Goal: Task Accomplishment & Management: Complete application form

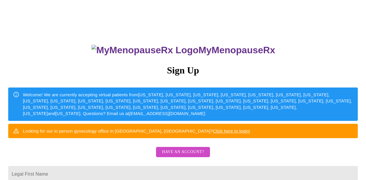
scroll to position [10, 0]
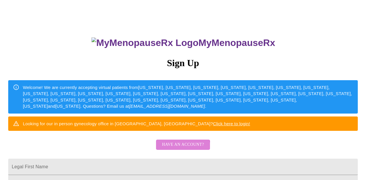
click at [177, 149] on span "Have an account?" at bounding box center [183, 144] width 42 height 7
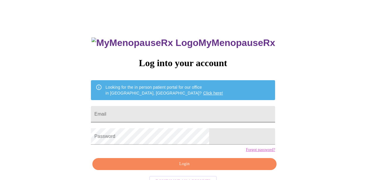
click at [151, 112] on input "Email" at bounding box center [183, 114] width 184 height 16
click at [143, 113] on input "Email" at bounding box center [183, 114] width 184 height 16
type input "[EMAIL_ADDRESS][DOMAIN_NAME]"
click at [165, 168] on span "Login" at bounding box center [184, 164] width 171 height 7
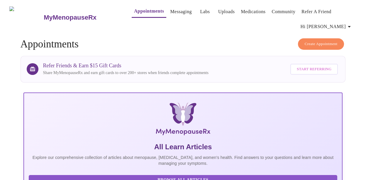
scroll to position [149, 0]
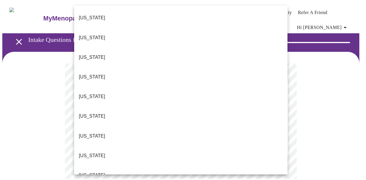
scroll to position [534, 0]
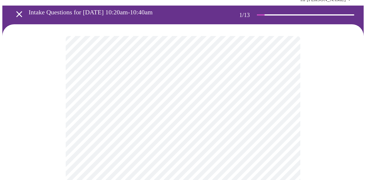
scroll to position [81, 0]
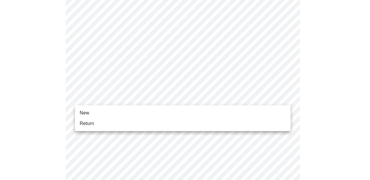
click at [192, 112] on li "New" at bounding box center [183, 113] width 216 height 11
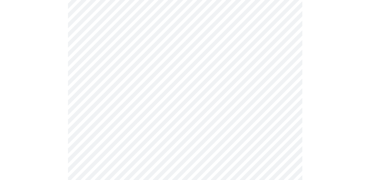
scroll to position [355, 0]
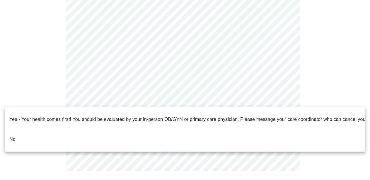
click at [127, 130] on li "No" at bounding box center [185, 140] width 361 height 20
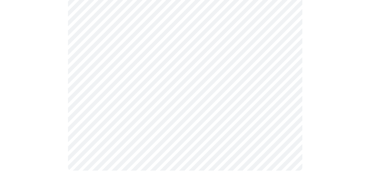
scroll to position [0, 0]
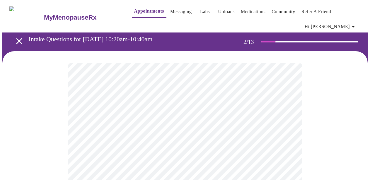
click at [243, 130] on body "MyMenopauseRx Appointments Messaging Labs Uploads Medications Community Refer a…" at bounding box center [185, 182] width 366 height 361
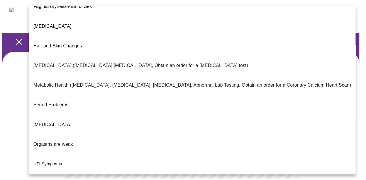
scroll to position [123, 0]
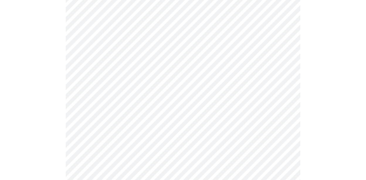
scroll to position [116, 0]
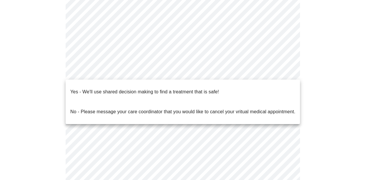
click at [217, 75] on body "MyMenopauseRx Appointments Messaging Labs Uploads Medications Community Refer a…" at bounding box center [185, 64] width 366 height 357
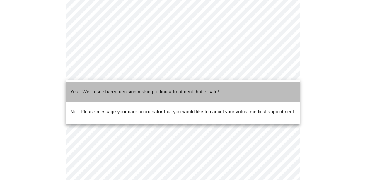
click at [224, 87] on li "Yes - We'll use shared decision making to find a treatment that is safe!" at bounding box center [183, 92] width 235 height 20
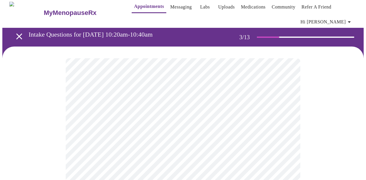
scroll to position [11, 0]
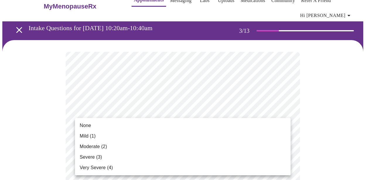
click at [237, 123] on li "None" at bounding box center [183, 126] width 216 height 11
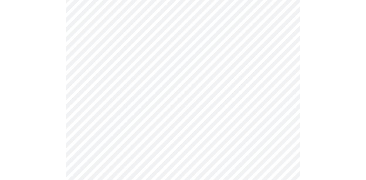
scroll to position [109, 0]
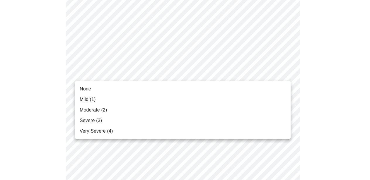
click at [223, 87] on li "None" at bounding box center [183, 89] width 216 height 11
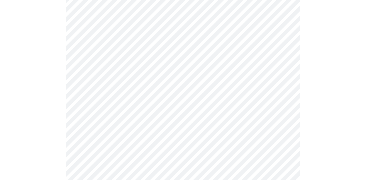
scroll to position [114, 0]
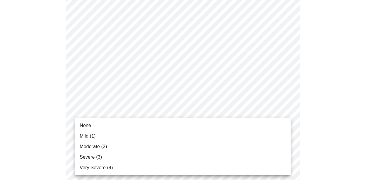
click at [208, 143] on li "Moderate (2)" at bounding box center [183, 147] width 216 height 11
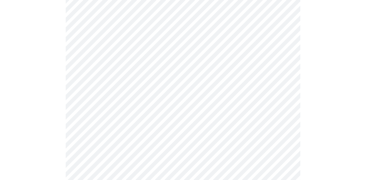
scroll to position [163, 0]
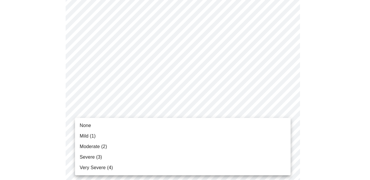
click at [199, 143] on li "Moderate (2)" at bounding box center [183, 147] width 216 height 11
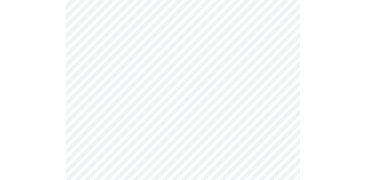
scroll to position [214, 0]
click at [199, 102] on body "MyMenopauseRx Appointments Messaging Labs Uploads Medications Community Refer a…" at bounding box center [185, 165] width 366 height 755
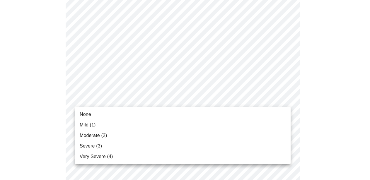
click at [195, 133] on li "Moderate (2)" at bounding box center [183, 136] width 216 height 11
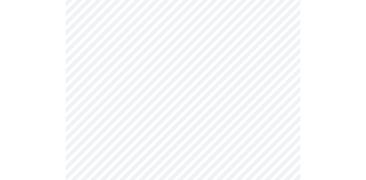
scroll to position [258, 0]
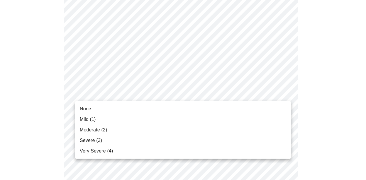
click at [187, 99] on body "MyMenopauseRx Appointments Messaging Labs Uploads Medications Community Refer a…" at bounding box center [182, 118] width 361 height 747
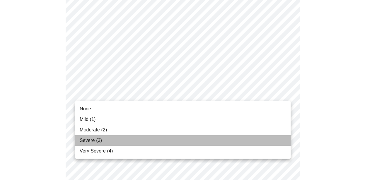
click at [180, 137] on li "Severe (3)" at bounding box center [183, 140] width 216 height 11
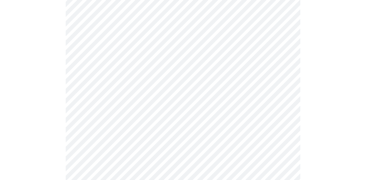
scroll to position [298, 0]
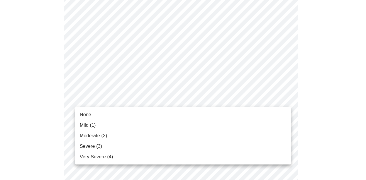
click at [185, 105] on body "MyMenopauseRx Appointments Messaging Labs Uploads Medications Community Refer a…" at bounding box center [182, 73] width 361 height 739
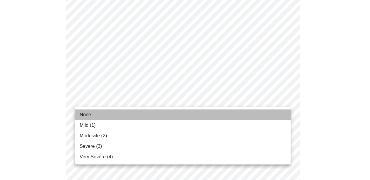
click at [180, 115] on li "None" at bounding box center [183, 115] width 216 height 11
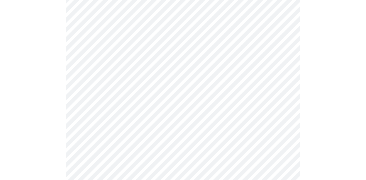
scroll to position [331, 0]
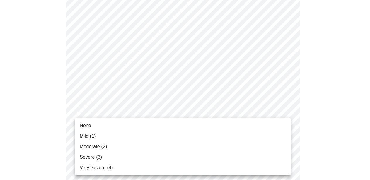
click at [191, 117] on body "MyMenopauseRx Appointments Messaging Labs Uploads Medications Community Refer a…" at bounding box center [185, 36] width 366 height 731
click at [187, 124] on li "None" at bounding box center [183, 126] width 216 height 11
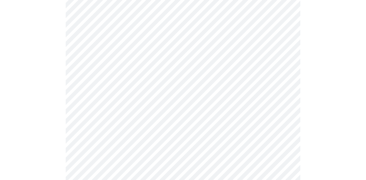
scroll to position [455, 0]
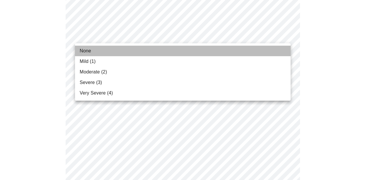
click at [191, 53] on li "None" at bounding box center [183, 51] width 216 height 11
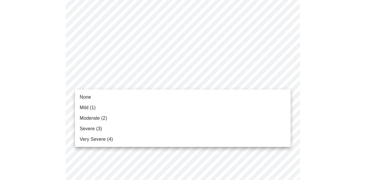
click at [189, 103] on li "Mild (1)" at bounding box center [183, 108] width 216 height 11
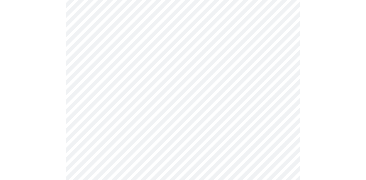
scroll to position [457, 0]
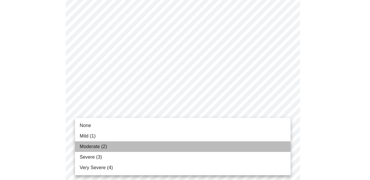
click at [185, 143] on li "Moderate (2)" at bounding box center [183, 147] width 216 height 11
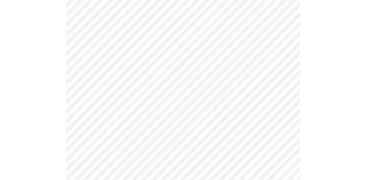
scroll to position [255, 0]
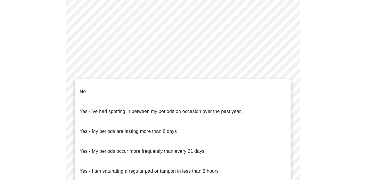
click at [220, 113] on body "MyMenopauseRx Appointments Messaging Labs Uploads Medications Community Refer a…" at bounding box center [185, 41] width 366 height 587
click at [210, 109] on span "I've had spotting in between my periods on occasion over the past year." at bounding box center [167, 111] width 152 height 5
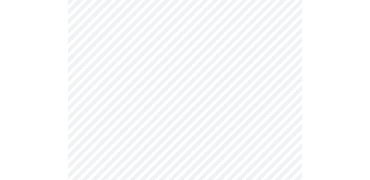
scroll to position [286, 0]
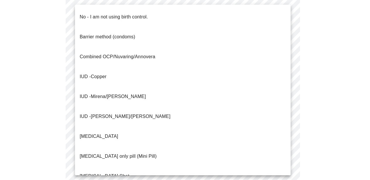
click at [211, 122] on body "MyMenopauseRx Appointments Messaging Labs Uploads Medications Community Refer a…" at bounding box center [185, 8] width 366 height 584
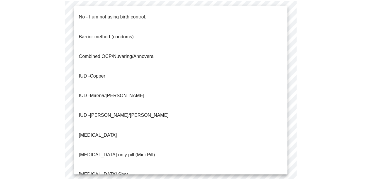
scroll to position [1, 0]
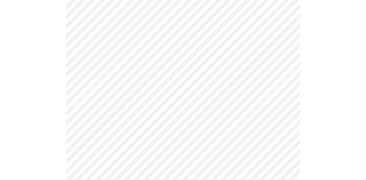
scroll to position [355, 0]
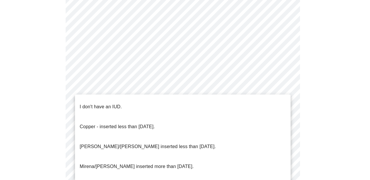
click at [255, 104] on li "I don't have an IUD." at bounding box center [183, 107] width 216 height 20
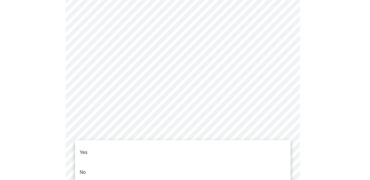
click at [241, 148] on li "Yes" at bounding box center [183, 153] width 216 height 20
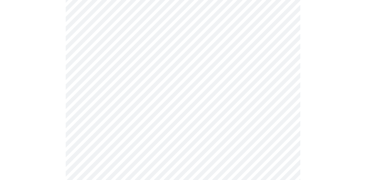
scroll to position [66, 0]
click at [262, 96] on body "MyMenopauseRx Appointments Messaging Labs Uploads Medications Community Refer a…" at bounding box center [185, 177] width 366 height 483
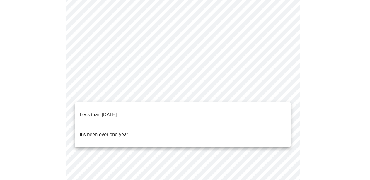
click at [250, 109] on li "Less than [DATE]." at bounding box center [183, 115] width 216 height 20
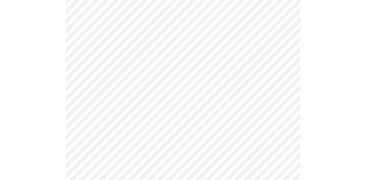
scroll to position [83, 0]
click at [246, 131] on body "MyMenopauseRx Appointments Messaging Labs Uploads Medications Community Refer a…" at bounding box center [185, 159] width 366 height 480
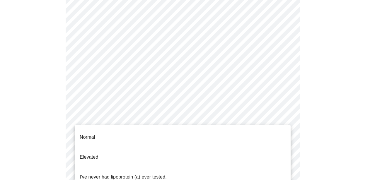
click at [233, 167] on li "I've never had lipoprotein (a) ever tested." at bounding box center [183, 177] width 216 height 20
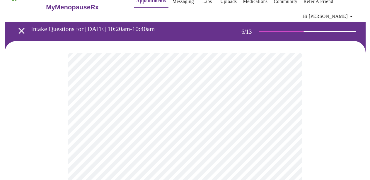
scroll to position [72, 0]
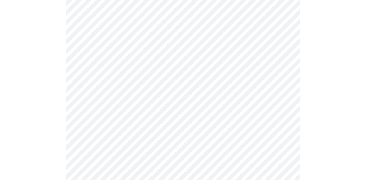
click at [216, 98] on body "MyMenopauseRx Appointments Messaging Labs Uploads Medications Community Refer a…" at bounding box center [182, 91] width 361 height 321
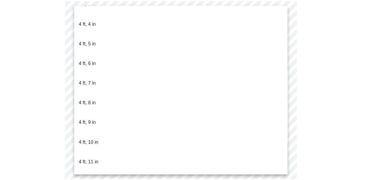
scroll to position [317, 0]
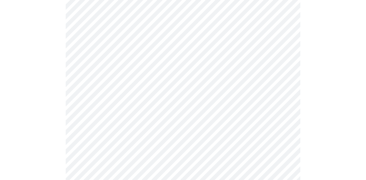
scroll to position [1560, 0]
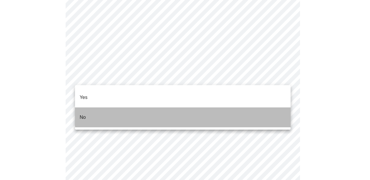
click at [202, 108] on li "No" at bounding box center [183, 118] width 216 height 20
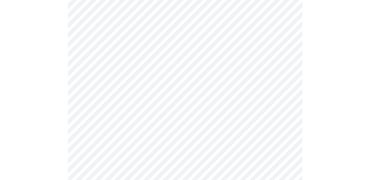
scroll to position [401, 0]
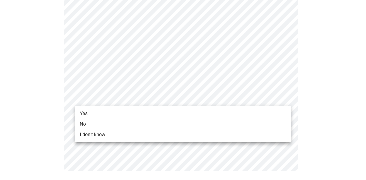
click at [211, 111] on li "Yes" at bounding box center [183, 114] width 216 height 11
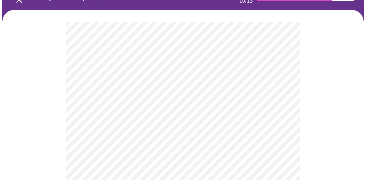
scroll to position [71, 0]
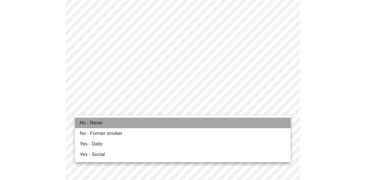
click at [170, 123] on li "No - Never" at bounding box center [183, 123] width 216 height 11
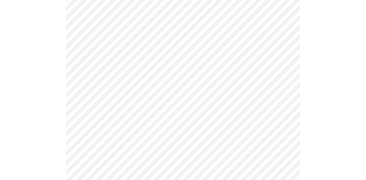
scroll to position [493, 0]
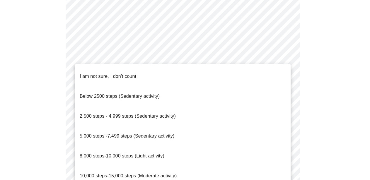
click at [166, 134] on span "5,000 steps -7,499 steps (Sedentary activity)" at bounding box center [127, 136] width 95 height 5
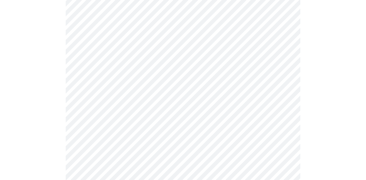
scroll to position [507, 0]
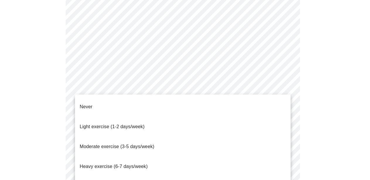
click at [181, 137] on li "Moderate exercise (3-5 days/week)" at bounding box center [183, 147] width 216 height 20
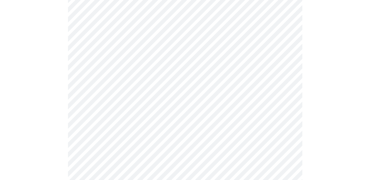
scroll to position [589, 0]
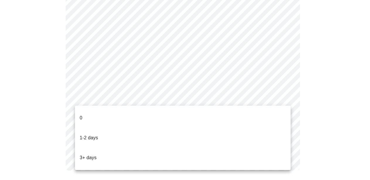
click at [167, 128] on li "1-2 days" at bounding box center [183, 138] width 216 height 20
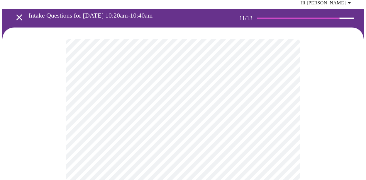
scroll to position [0, 0]
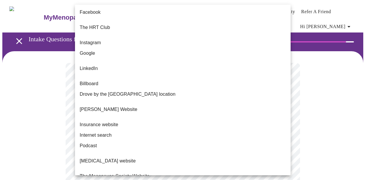
click at [261, 128] on body "MyMenopauseRx Appointments Messaging Labs Uploads Medications Community Refer a…" at bounding box center [185, 103] width 366 height 203
click at [205, 27] on li "The HRT Club" at bounding box center [183, 28] width 216 height 20
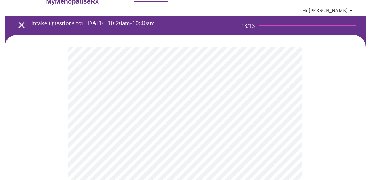
scroll to position [66, 0]
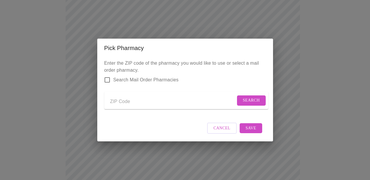
click at [141, 100] on input "Send a message to your care team" at bounding box center [173, 101] width 126 height 9
click at [106, 75] on input "Search Mail Order Pharmacies" at bounding box center [107, 80] width 12 height 12
checkbox input "true"
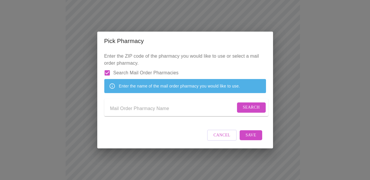
click at [194, 110] on input "Send a message to your care team" at bounding box center [173, 108] width 126 height 9
type input "HRT Club"
click at [244, 109] on span "Search" at bounding box center [251, 107] width 17 height 7
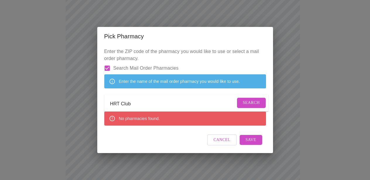
click at [106, 62] on input "Search Mail Order Pharmacies" at bounding box center [107, 68] width 12 height 12
checkbox input "false"
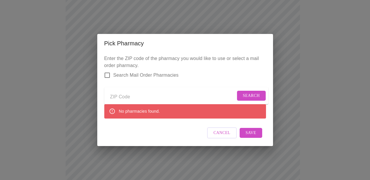
click at [133, 94] on input "Send a message to your care team" at bounding box center [173, 96] width 126 height 9
type input "75050"
click at [249, 95] on span "Search" at bounding box center [251, 95] width 17 height 7
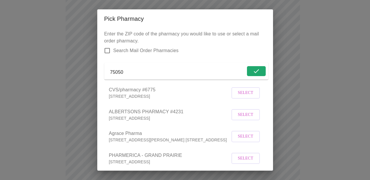
click at [244, 119] on span "Select" at bounding box center [246, 114] width 16 height 7
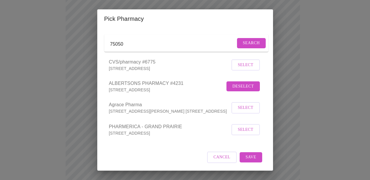
scroll to position [36, 0]
click at [250, 158] on span "Save" at bounding box center [251, 157] width 11 height 7
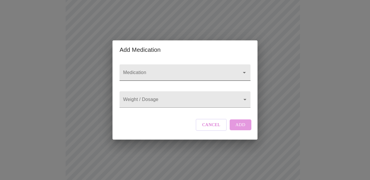
click at [184, 70] on input "Medication" at bounding box center [176, 75] width 109 height 11
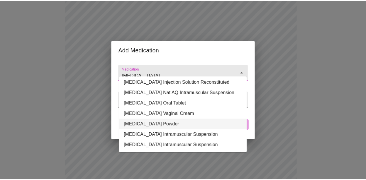
scroll to position [0, 0]
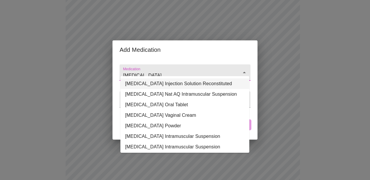
type input "[MEDICAL_DATA]"
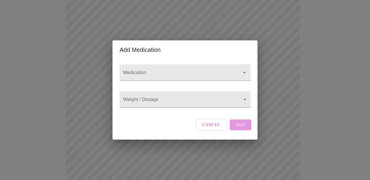
click at [270, 59] on div "Add Medication Medication Weight / Dosage ​ Cancel Add" at bounding box center [185, 90] width 370 height 180
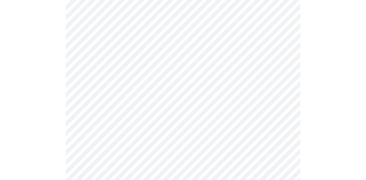
scroll to position [269, 0]
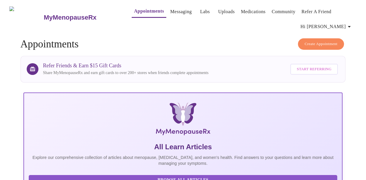
click at [241, 10] on link "Medications" at bounding box center [253, 12] width 25 height 8
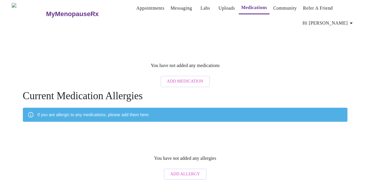
scroll to position [4, 0]
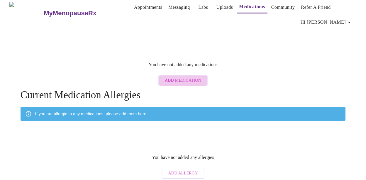
click at [195, 77] on span "Add Medication" at bounding box center [183, 80] width 36 height 7
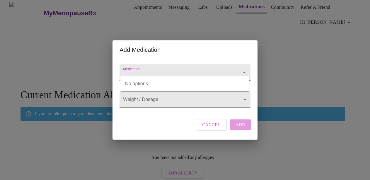
click at [203, 70] on input "Medication" at bounding box center [176, 75] width 109 height 11
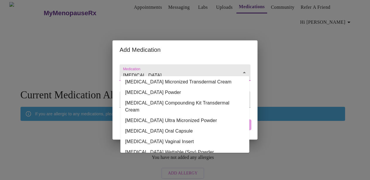
scroll to position [65, 0]
click at [211, 126] on li "[MEDICAL_DATA] Oral Capsule" at bounding box center [185, 131] width 129 height 11
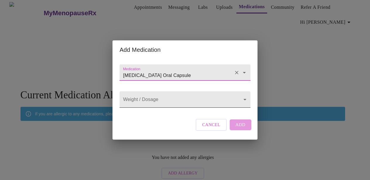
type input "[MEDICAL_DATA] Oral Capsule"
click at [210, 103] on body "MyMenopauseRx Appointments Messaging Labs Uploads Medications Community Refer a…" at bounding box center [185, 90] width 366 height 184
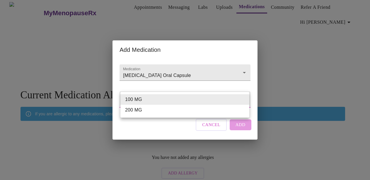
click at [210, 103] on li "100 MG" at bounding box center [185, 99] width 129 height 11
type input "100 MG"
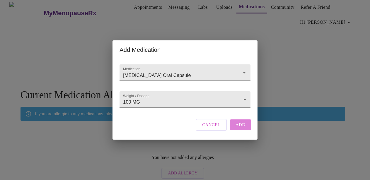
click at [244, 129] on span "Add" at bounding box center [241, 125] width 10 height 8
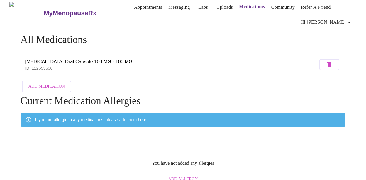
click at [54, 86] on span "Add Medication" at bounding box center [46, 86] width 36 height 7
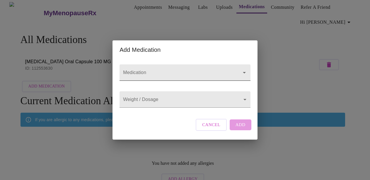
click at [145, 72] on input "Medication" at bounding box center [176, 75] width 109 height 11
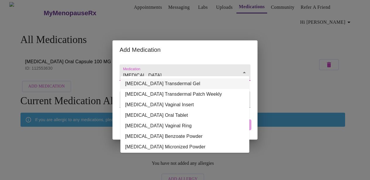
click at [144, 83] on li "[MEDICAL_DATA] Transdermal Gel" at bounding box center [185, 84] width 129 height 11
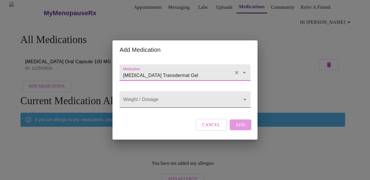
type input "[MEDICAL_DATA] Transdermal Gel"
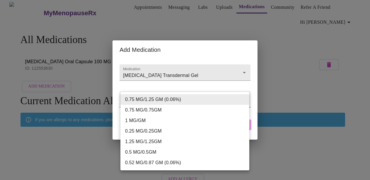
click at [158, 103] on body "MyMenopauseRx Appointments Messaging Labs Uploads Medications Community Refer a…" at bounding box center [185, 93] width 366 height 190
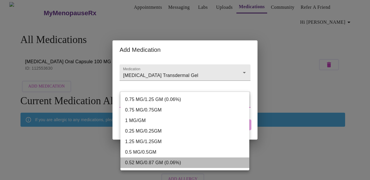
click at [176, 162] on li "0.52 MG/0.87 GM (0.06%)" at bounding box center [185, 163] width 129 height 11
type input "0.52 MG/0.87 GM (0.06%)"
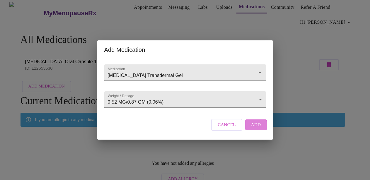
click at [252, 129] on span "Add" at bounding box center [256, 125] width 10 height 8
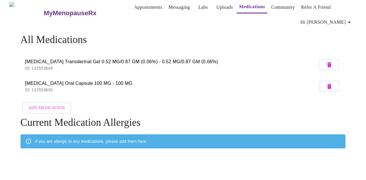
click at [44, 108] on span "Add Medication" at bounding box center [46, 108] width 36 height 7
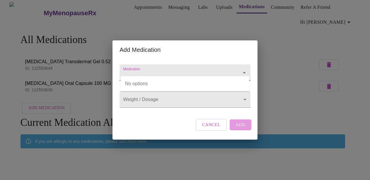
click at [139, 70] on input "Medication" at bounding box center [176, 75] width 109 height 11
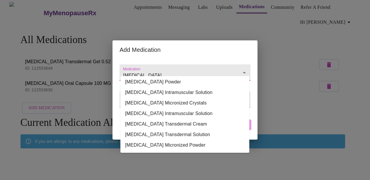
scroll to position [98, 0]
type input "[MEDICAL_DATA]"
click at [229, 122] on li "[MEDICAL_DATA] Transdermal Cream" at bounding box center [185, 124] width 129 height 11
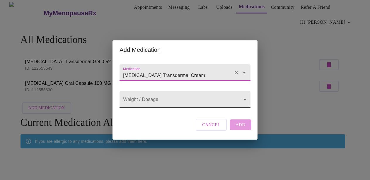
type input "[MEDICAL_DATA] Transdermal Cream"
click at [217, 99] on body "MyMenopauseRx Appointments Messaging Labs Uploads Medications Community Refer a…" at bounding box center [185, 104] width 366 height 212
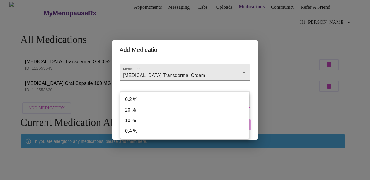
click at [222, 72] on div at bounding box center [185, 90] width 370 height 180
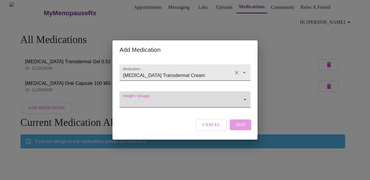
click at [237, 70] on icon "Clear" at bounding box center [237, 73] width 6 height 6
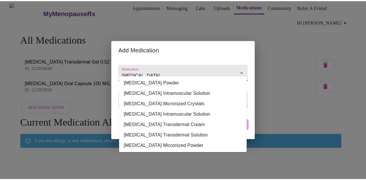
scroll to position [94, 0]
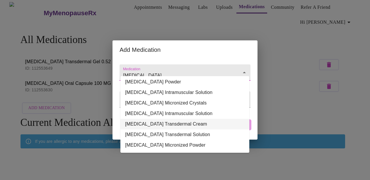
click at [226, 123] on li "[MEDICAL_DATA] Transdermal Cream" at bounding box center [185, 124] width 129 height 11
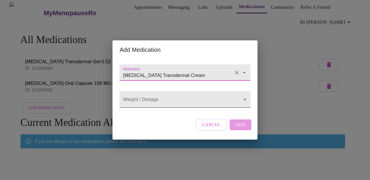
type input "[MEDICAL_DATA] Transdermal Cream"
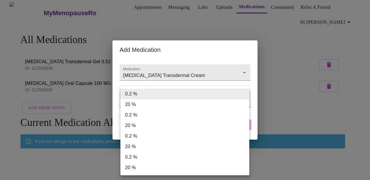
click at [213, 105] on body "MyMenopauseRx Appointments Messaging Labs Uploads Medications Community Refer a…" at bounding box center [185, 104] width 366 height 212
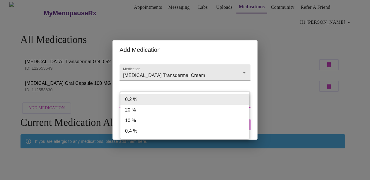
click at [215, 130] on li "0.4 %" at bounding box center [185, 131] width 129 height 11
type input "0.4 %"
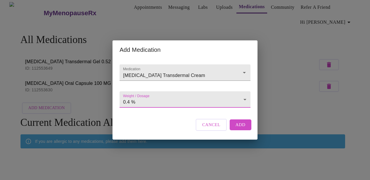
click at [240, 129] on span "Add" at bounding box center [241, 125] width 10 height 8
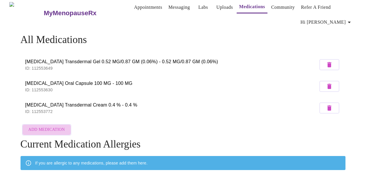
click at [56, 130] on span "Add Medication" at bounding box center [46, 129] width 36 height 7
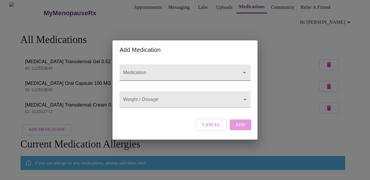
click at [166, 71] on input "Medication" at bounding box center [176, 75] width 109 height 11
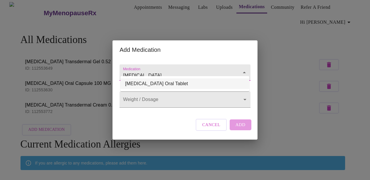
click at [155, 83] on li "[MEDICAL_DATA] Oral Tablet" at bounding box center [185, 84] width 129 height 11
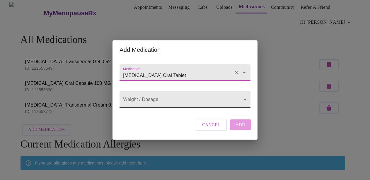
type input "[MEDICAL_DATA] Oral Tablet"
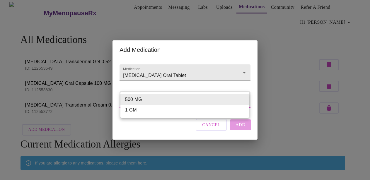
click at [160, 101] on body "MyMenopauseRx Appointments Messaging Labs Uploads Medications Community Refer a…" at bounding box center [185, 114] width 366 height 233
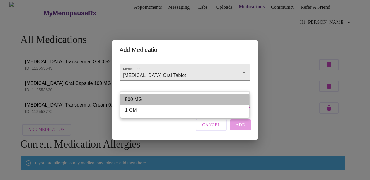
click at [158, 99] on li "500 MG" at bounding box center [185, 99] width 129 height 11
type input "500 MG"
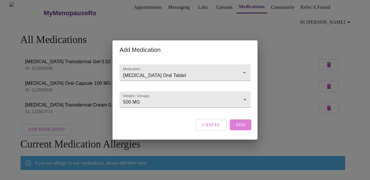
click at [244, 129] on span "Add" at bounding box center [241, 125] width 10 height 8
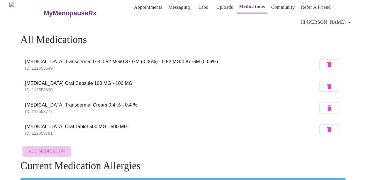
click at [60, 152] on span "Add Medication" at bounding box center [46, 151] width 36 height 7
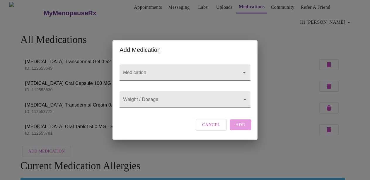
click at [154, 65] on div at bounding box center [185, 73] width 131 height 16
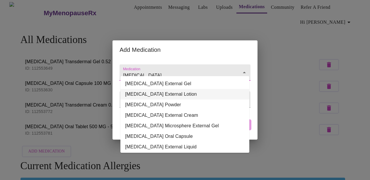
click at [162, 95] on li "[MEDICAL_DATA] External Lotion" at bounding box center [185, 94] width 129 height 11
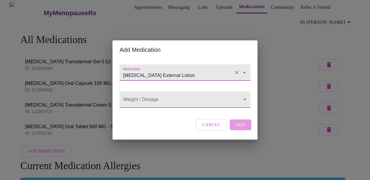
click at [161, 101] on body "MyMenopauseRx Appointments Messaging Labs Uploads Medications Community Refer a…" at bounding box center [185, 125] width 366 height 255
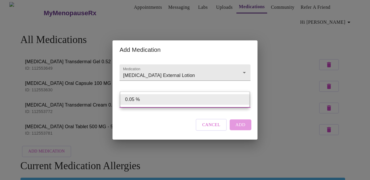
click at [175, 72] on div at bounding box center [185, 90] width 370 height 180
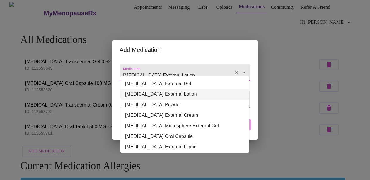
drag, startPoint x: 177, startPoint y: 70, endPoint x: 144, endPoint y: 70, distance: 33.1
click at [144, 70] on input "[MEDICAL_DATA] External Lotion" at bounding box center [176, 75] width 109 height 11
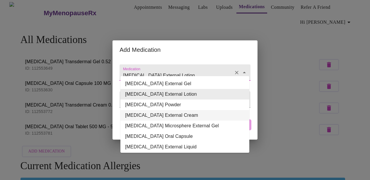
click at [157, 115] on li "[MEDICAL_DATA] External Cream" at bounding box center [185, 115] width 129 height 11
type input "[MEDICAL_DATA] External Cream"
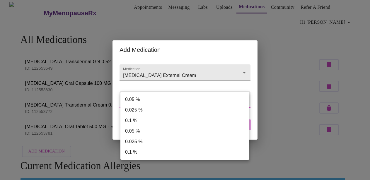
click at [159, 106] on body "MyMenopauseRx Appointments Messaging Labs Uploads Medications Community Refer a…" at bounding box center [185, 125] width 366 height 255
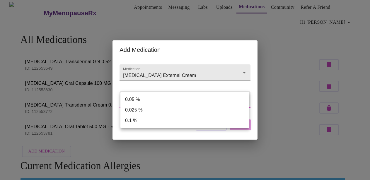
click at [154, 121] on li "0.1 %" at bounding box center [185, 121] width 129 height 11
type input "0.1 %"
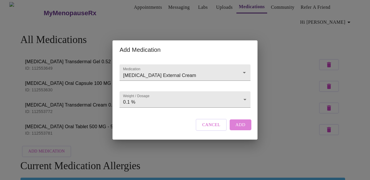
click at [245, 130] on button "Add" at bounding box center [241, 125] width 22 height 11
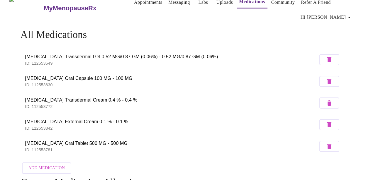
scroll to position [0, 0]
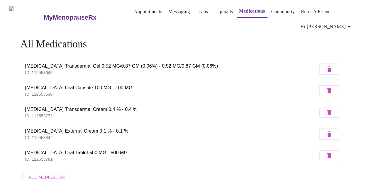
click at [172, 10] on link "Messaging" at bounding box center [178, 12] width 21 height 8
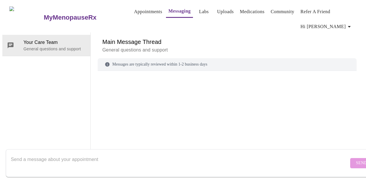
click at [142, 10] on link "Appointments" at bounding box center [148, 12] width 28 height 8
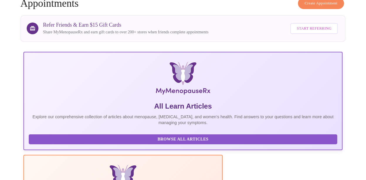
scroll to position [149, 0]
